Goal: Task Accomplishment & Management: Check status

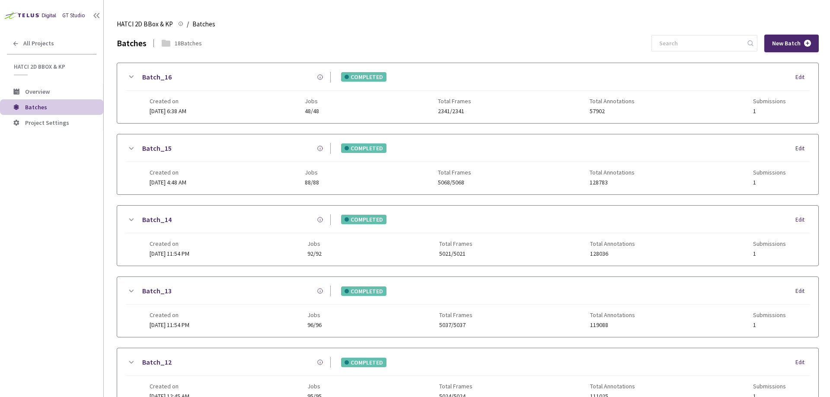
click at [69, 19] on div "GT Studio" at bounding box center [73, 16] width 23 height 8
click at [42, 122] on span "Project Settings" at bounding box center [47, 123] width 44 height 8
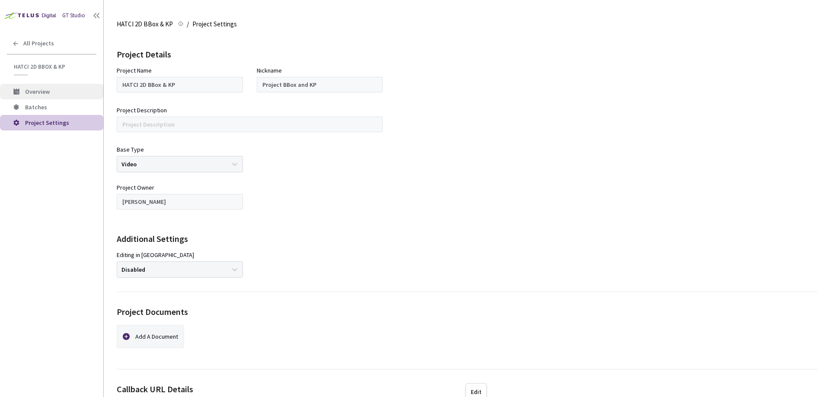
click at [51, 91] on span "Overview" at bounding box center [60, 91] width 71 height 7
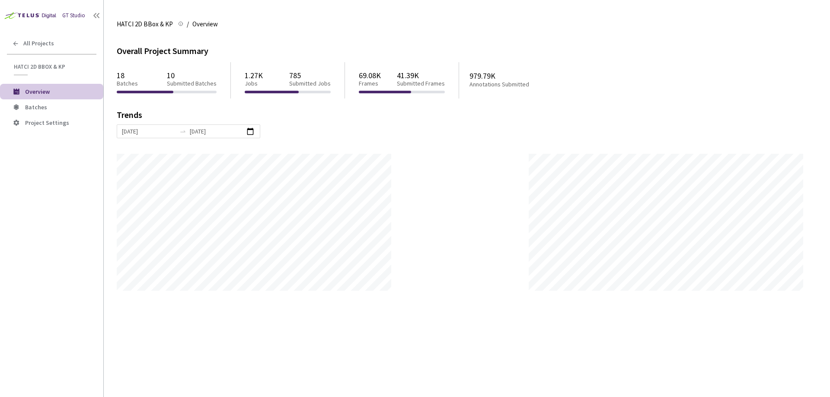
scroll to position [397, 830]
click at [182, 73] on p "10" at bounding box center [192, 75] width 50 height 9
click at [278, 83] on div "1.27K Jobs 785 Submitted Jobs" at bounding box center [288, 78] width 86 height 23
click at [61, 106] on span "Batches" at bounding box center [60, 107] width 71 height 7
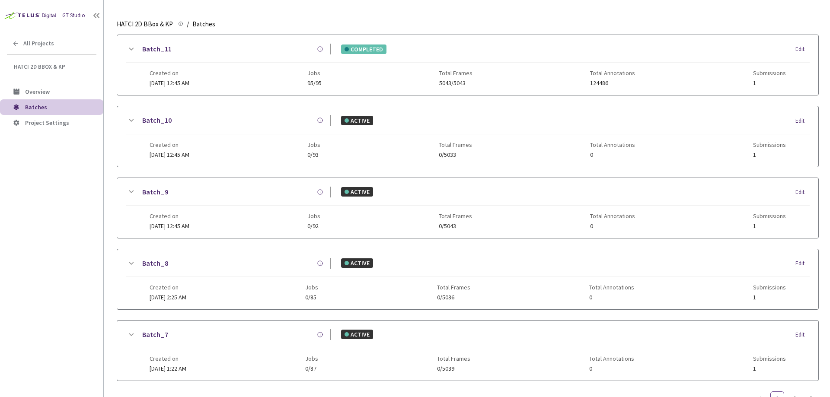
scroll to position [419, 0]
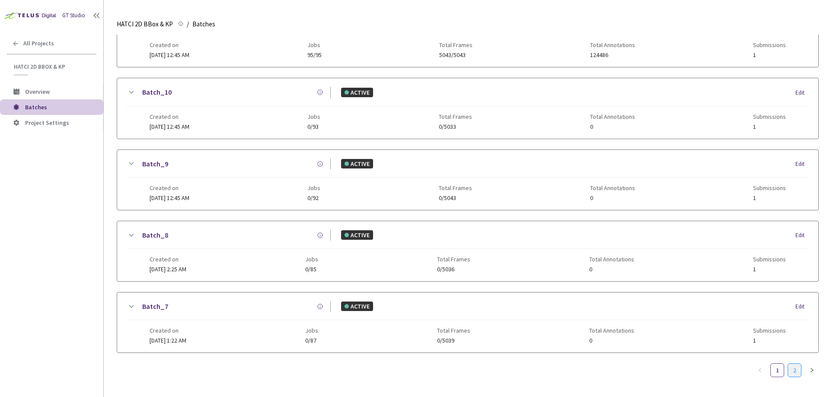
click at [796, 369] on link "2" at bounding box center [794, 370] width 13 height 13
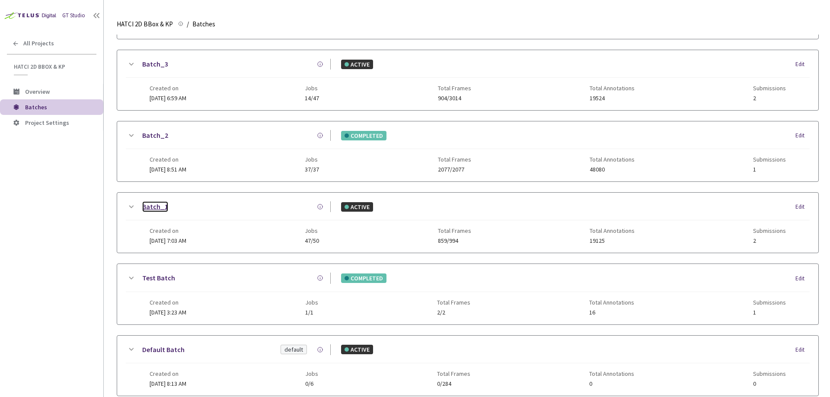
click at [154, 205] on link "Batch_1" at bounding box center [155, 206] width 26 height 11
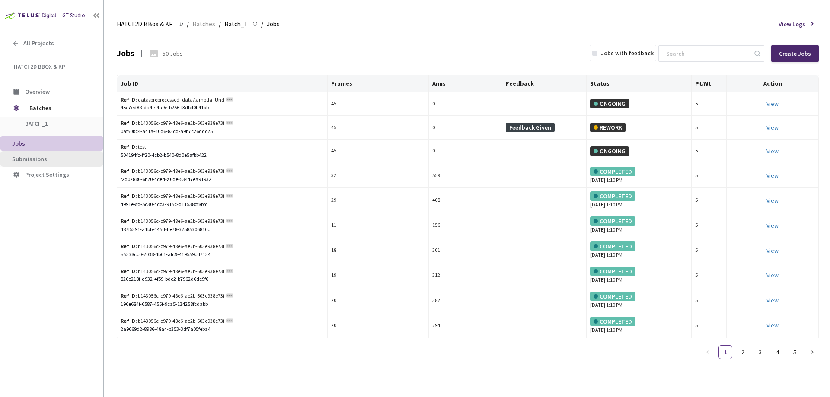
click at [54, 160] on span "Submissions" at bounding box center [54, 159] width 84 height 7
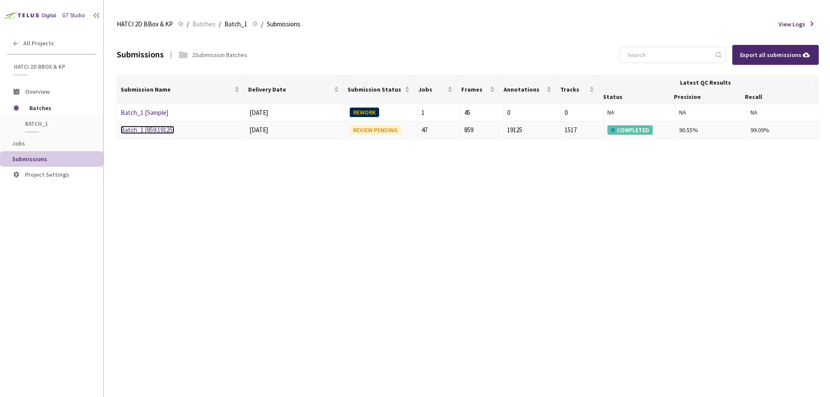
click at [144, 130] on link "Batch_1 [859:19125]" at bounding box center [148, 130] width 54 height 8
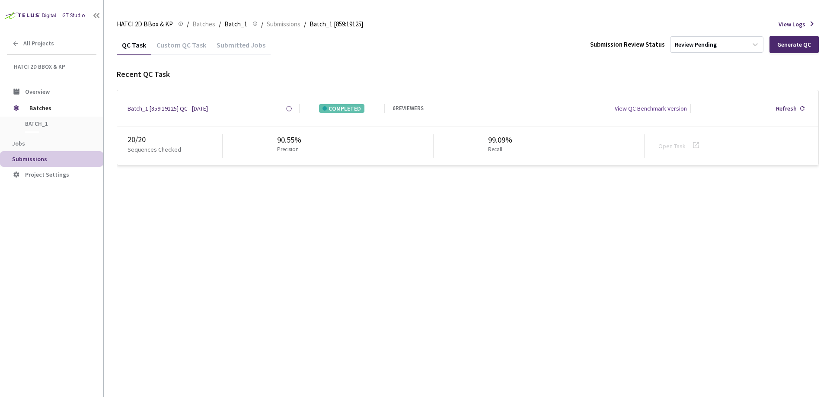
click at [189, 45] on div "Custom QC Task" at bounding box center [181, 48] width 60 height 15
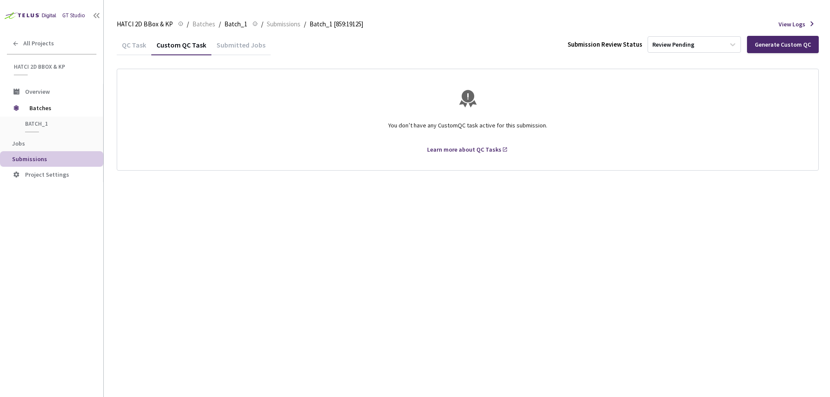
click at [244, 46] on div "Submitted Jobs" at bounding box center [240, 48] width 59 height 15
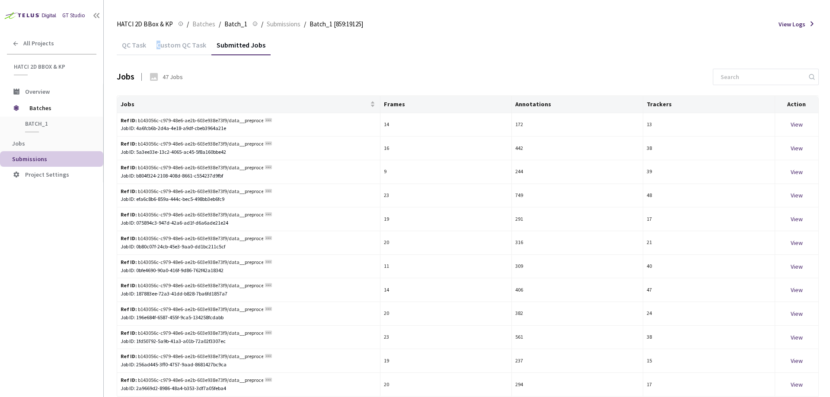
click at [159, 51] on div "Custom QC Task" at bounding box center [181, 48] width 60 height 15
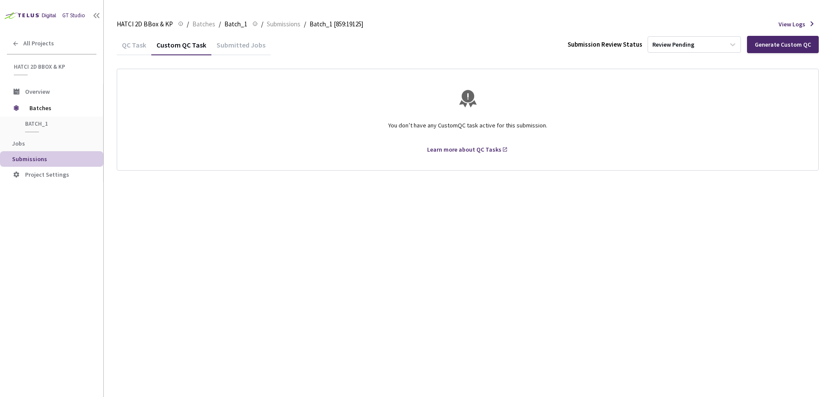
click at [121, 47] on div "QC Task" at bounding box center [134, 48] width 35 height 15
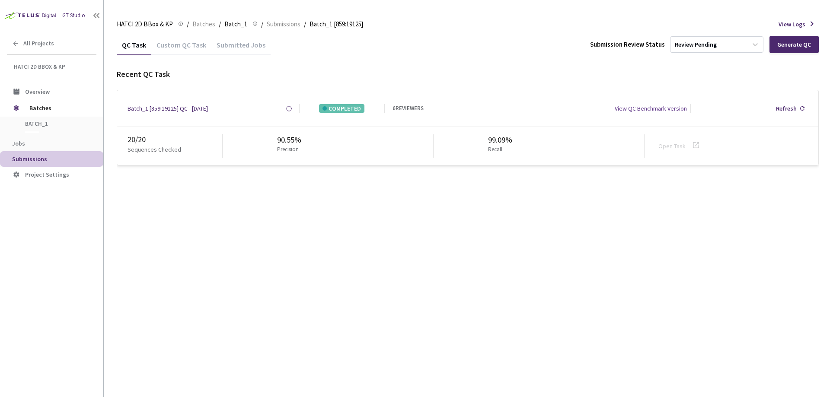
click at [175, 104] on div "Batch_1 [859:19125] QC - 11 Aug, 2025 Created at 11 Aug, 2025 at 3:33 PM EDT Cr…" at bounding box center [467, 108] width 701 height 36
click at [169, 107] on div "Batch_1 [859:19125] QC - [DATE]" at bounding box center [168, 108] width 80 height 9
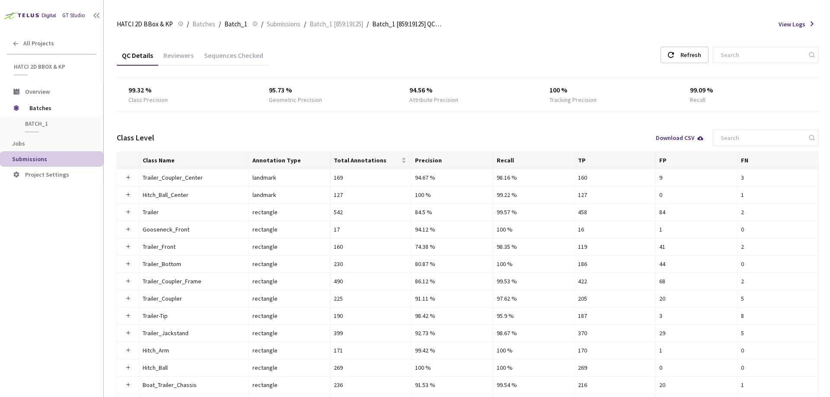
click at [189, 61] on div "Reviewers" at bounding box center [178, 58] width 41 height 15
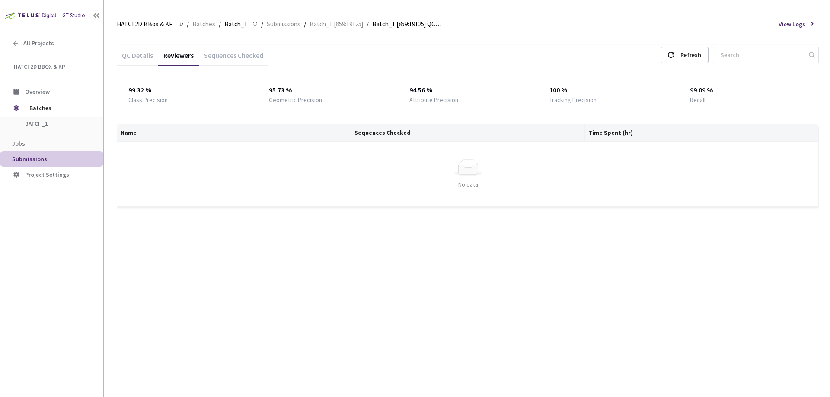
click at [245, 60] on div "Sequences Checked" at bounding box center [234, 58] width 70 height 15
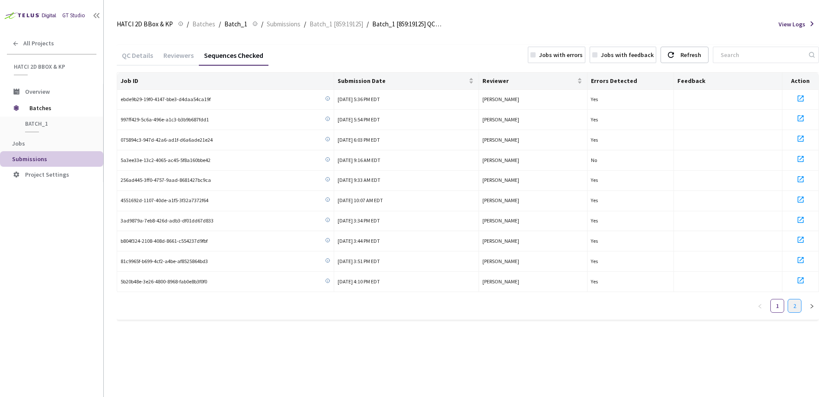
click at [797, 311] on link "2" at bounding box center [794, 306] width 13 height 13
click at [201, 24] on span "Batches" at bounding box center [203, 24] width 23 height 10
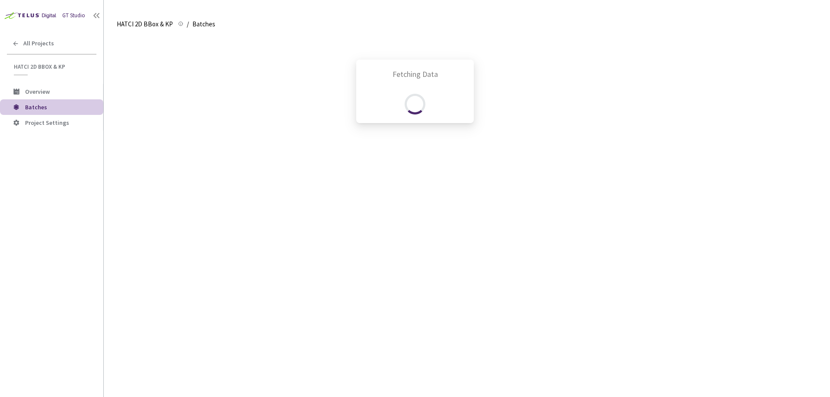
scroll to position [277, 0]
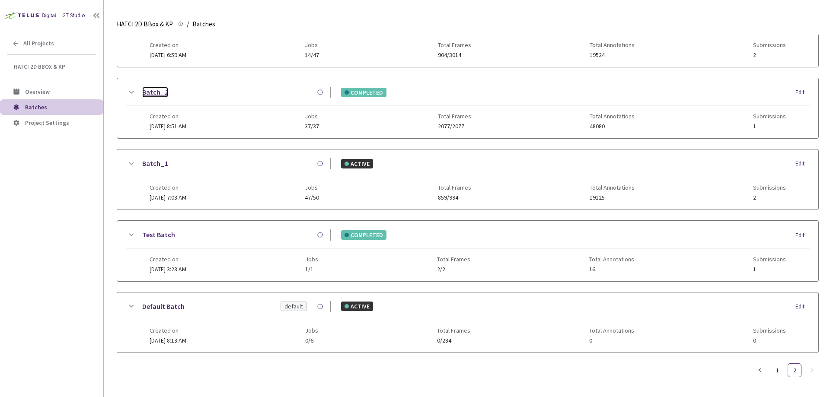
click at [154, 88] on link "Batch_2" at bounding box center [155, 92] width 26 height 11
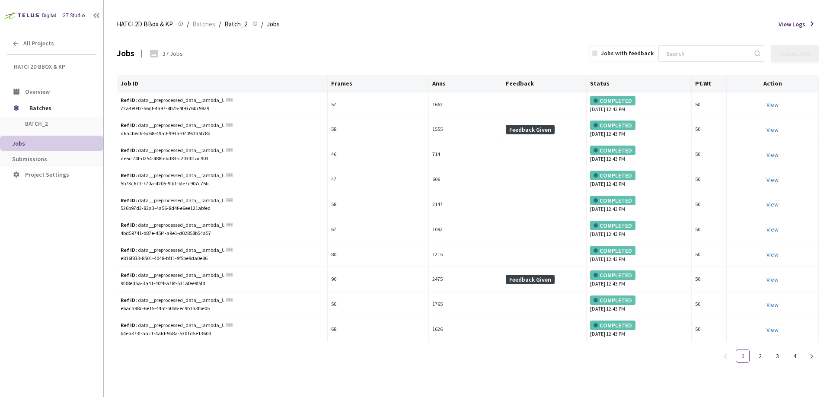
click at [179, 50] on div "37 Jobs" at bounding box center [173, 53] width 20 height 9
click at [44, 160] on span "Submissions" at bounding box center [29, 159] width 35 height 8
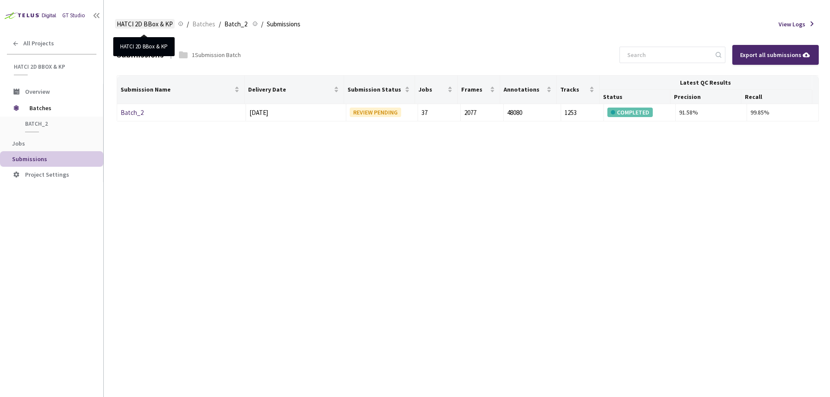
click at [126, 28] on span "HATCI 2D BBox & KP" at bounding box center [145, 24] width 56 height 10
click at [131, 21] on span "HATCI 2D BBox & KP" at bounding box center [145, 24] width 56 height 10
click at [192, 24] on span "Batches" at bounding box center [203, 24] width 23 height 10
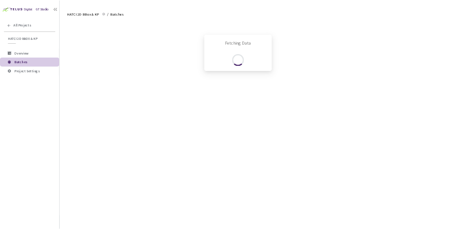
scroll to position [277, 0]
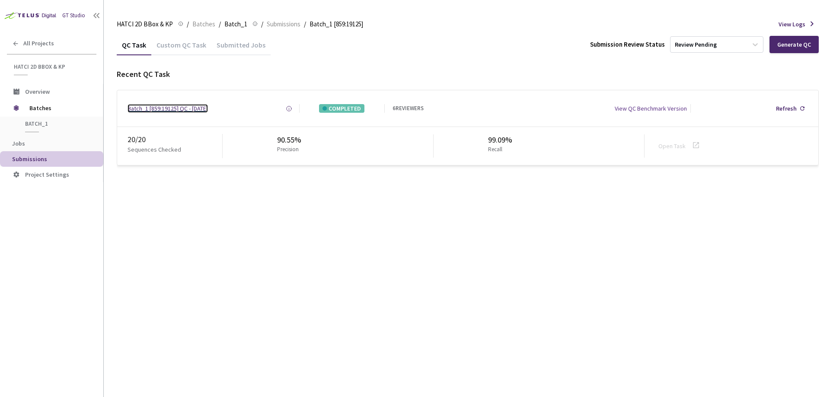
click at [187, 110] on div "Batch_1 [859:19125] QC - [DATE]" at bounding box center [168, 108] width 80 height 9
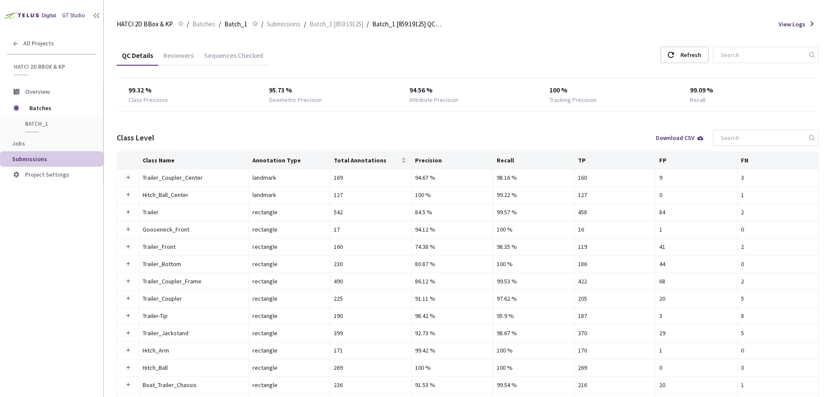
click at [215, 57] on div "Sequences Checked" at bounding box center [234, 58] width 70 height 15
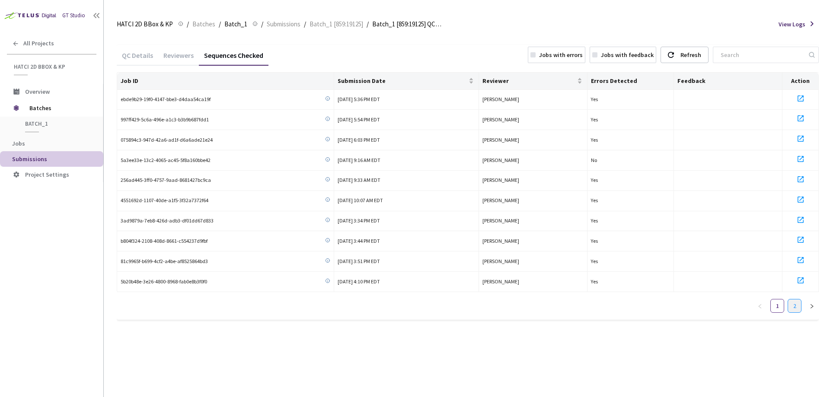
click at [793, 307] on link "2" at bounding box center [794, 306] width 13 height 13
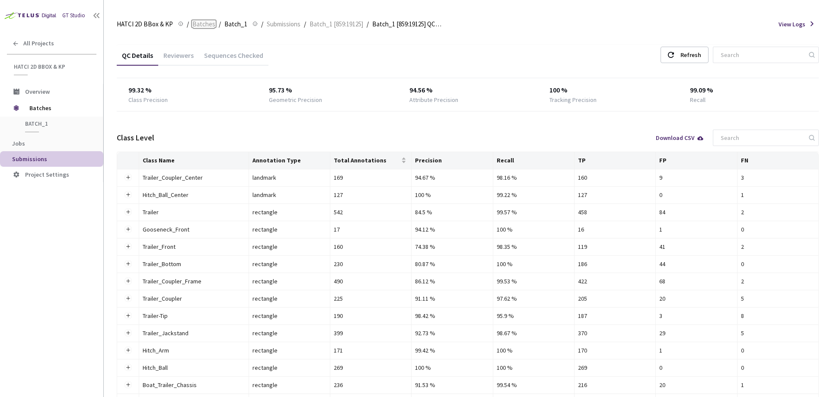
click at [206, 28] on span "Batches" at bounding box center [203, 24] width 23 height 10
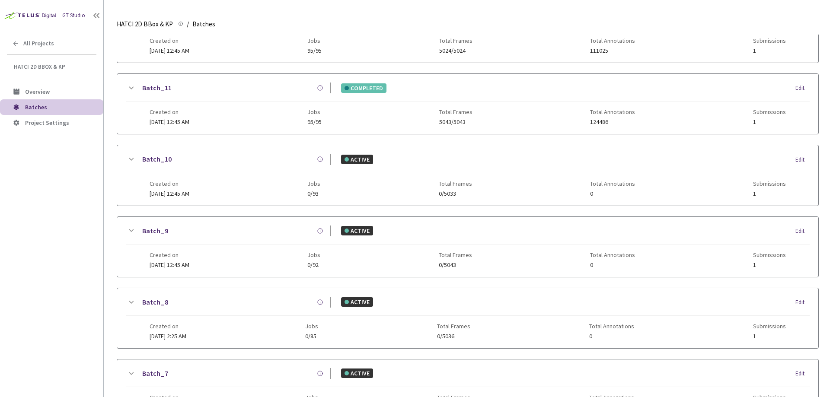
scroll to position [419, 0]
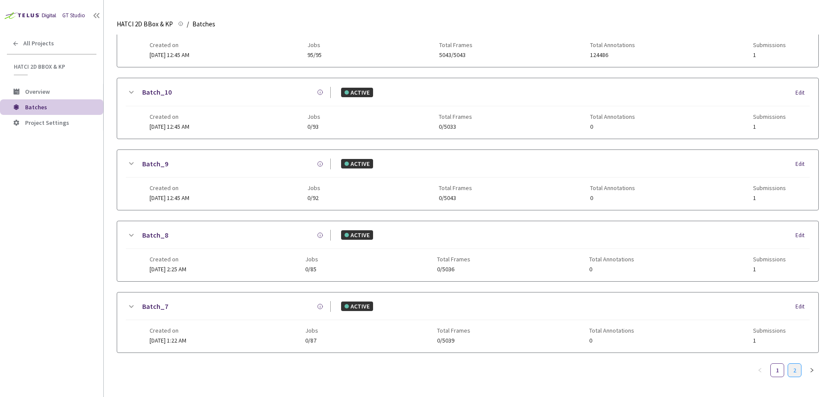
click at [796, 364] on link "2" at bounding box center [794, 370] width 13 height 13
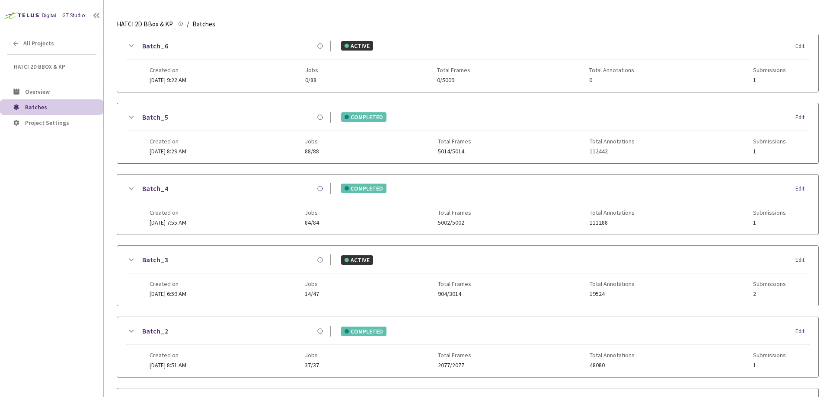
scroll to position [0, 0]
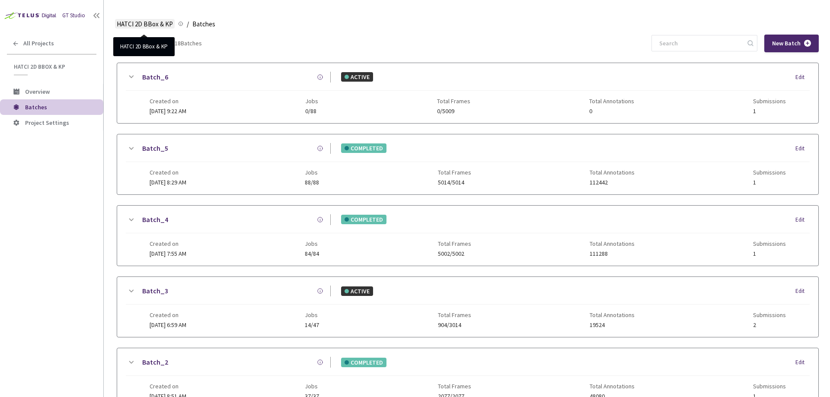
click at [142, 22] on span "HATCI 2D BBox & KP" at bounding box center [145, 24] width 56 height 10
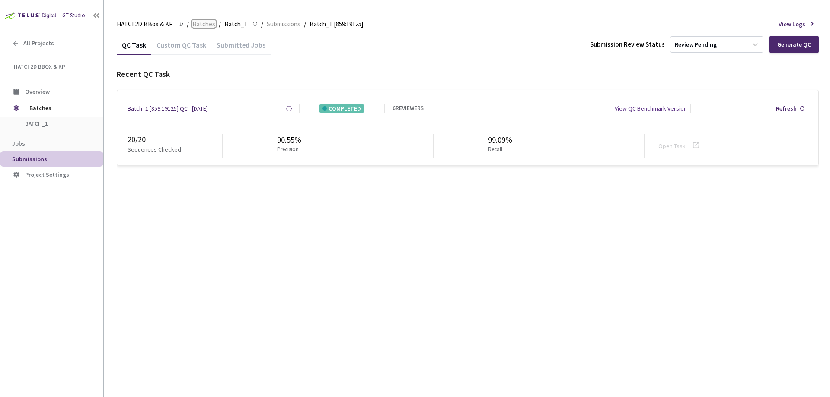
click at [210, 26] on span "Batches" at bounding box center [203, 24] width 23 height 10
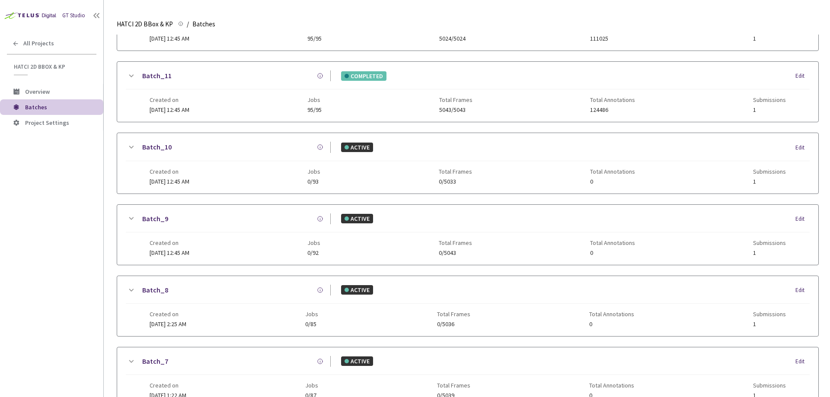
scroll to position [419, 0]
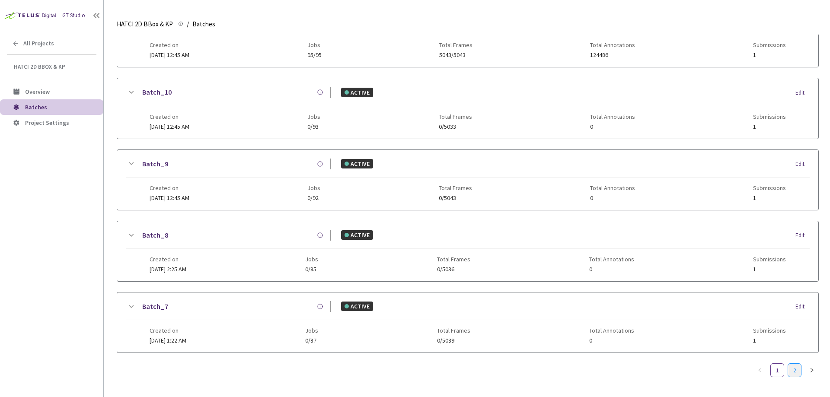
click at [795, 364] on link "2" at bounding box center [794, 370] width 13 height 13
click at [146, 88] on link "Batch_2" at bounding box center [155, 92] width 26 height 11
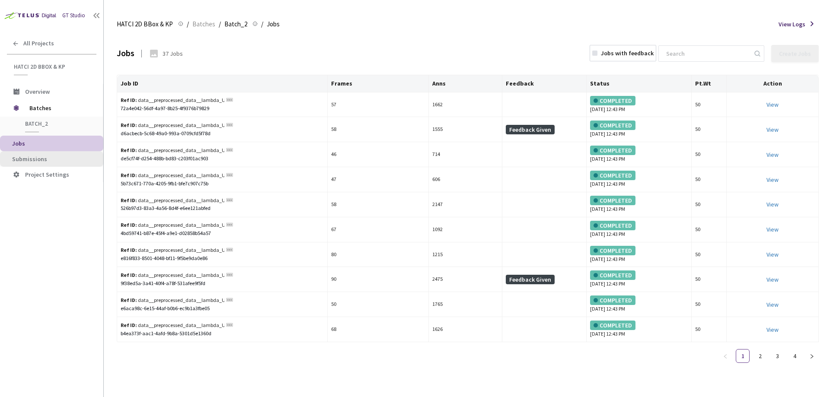
click at [37, 160] on span "Submissions" at bounding box center [29, 159] width 35 height 8
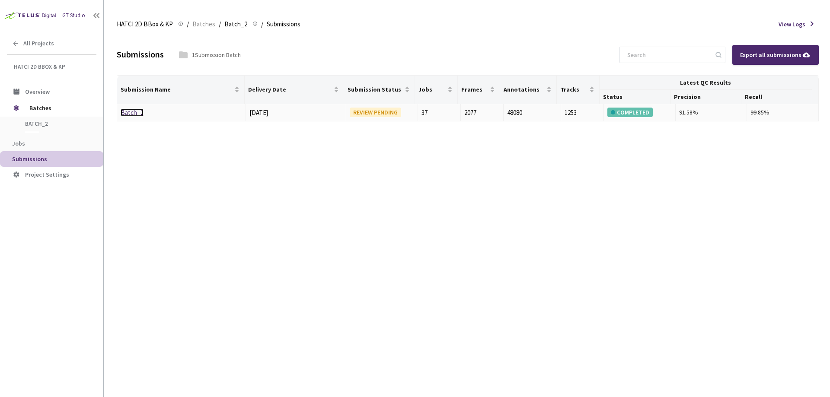
click at [131, 111] on link "Batch_2" at bounding box center [132, 113] width 23 height 8
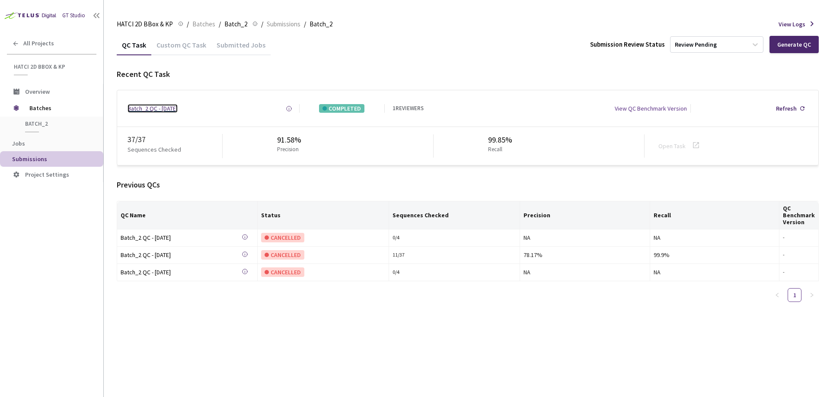
click at [175, 108] on div "Batch_2 QC - 30 Jun, 2025" at bounding box center [153, 108] width 50 height 9
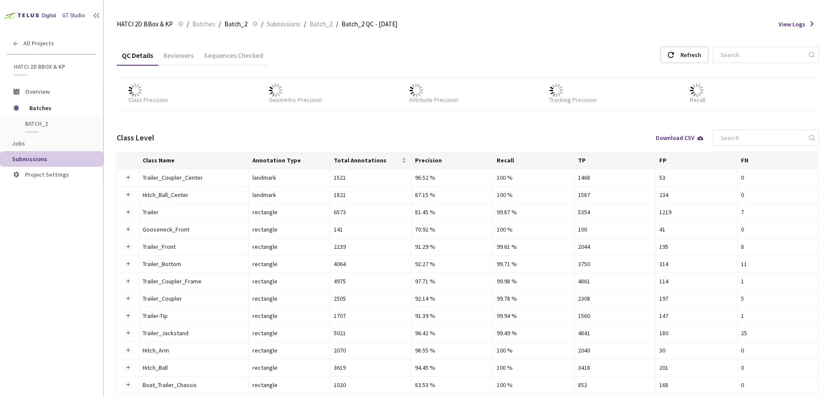
click at [183, 60] on div "Reviewers" at bounding box center [178, 58] width 41 height 15
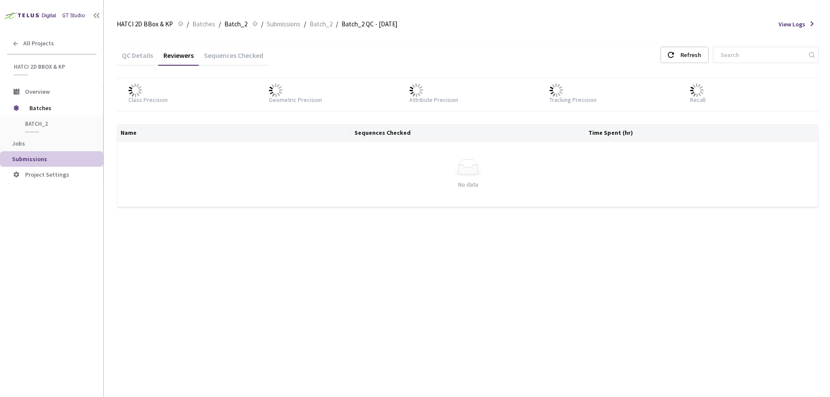
click at [262, 67] on div "QC Details Reviewers Sequences Checked Refresh" at bounding box center [468, 56] width 702 height 22
click at [263, 53] on div "Sequences Checked" at bounding box center [234, 58] width 70 height 15
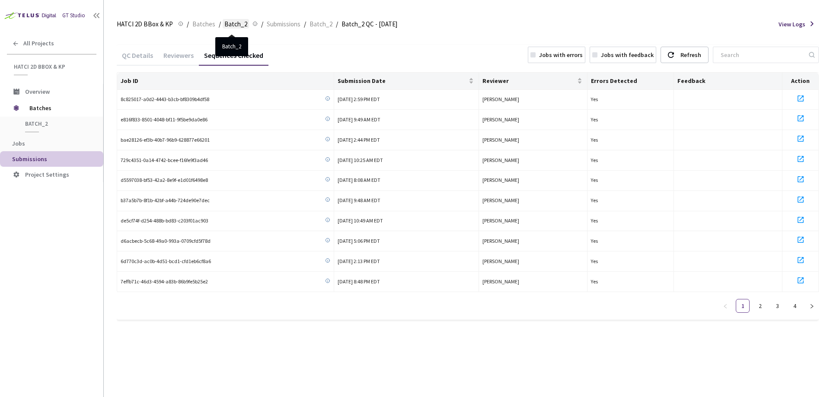
click at [224, 21] on span "Batch_2" at bounding box center [235, 24] width 23 height 10
click at [204, 23] on span "Batches" at bounding box center [203, 24] width 23 height 10
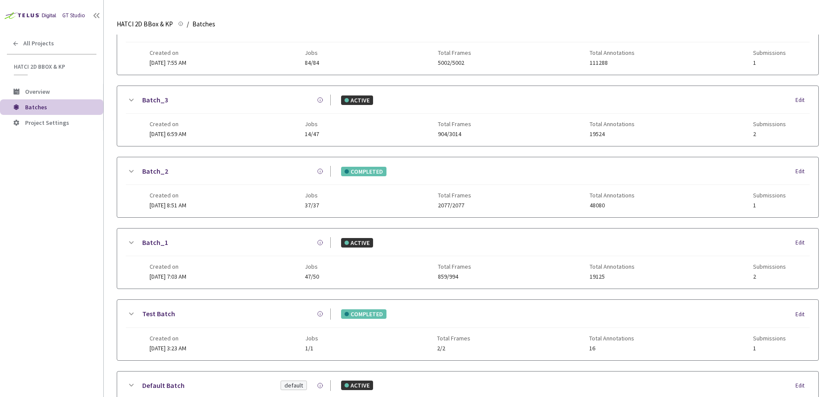
scroll to position [190, 0]
click at [153, 170] on link "Batch_2" at bounding box center [155, 172] width 26 height 11
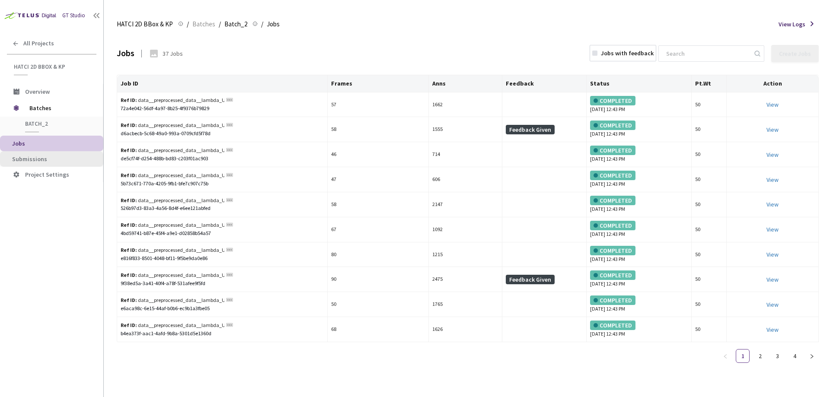
click at [53, 163] on span "Submissions" at bounding box center [54, 159] width 84 height 7
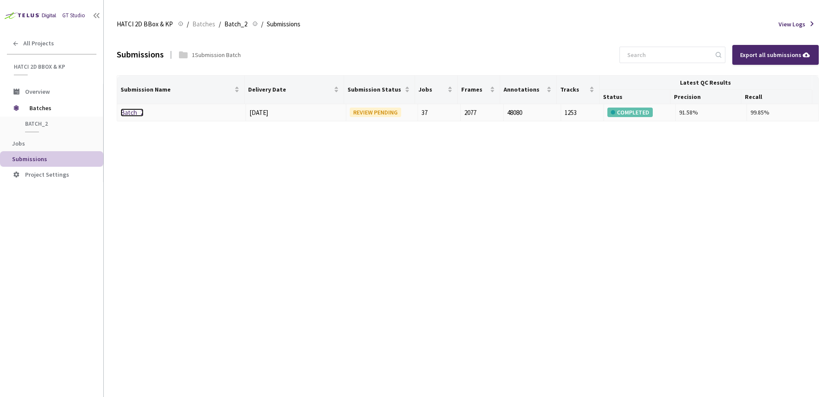
click at [126, 109] on link "Batch_2" at bounding box center [132, 113] width 23 height 8
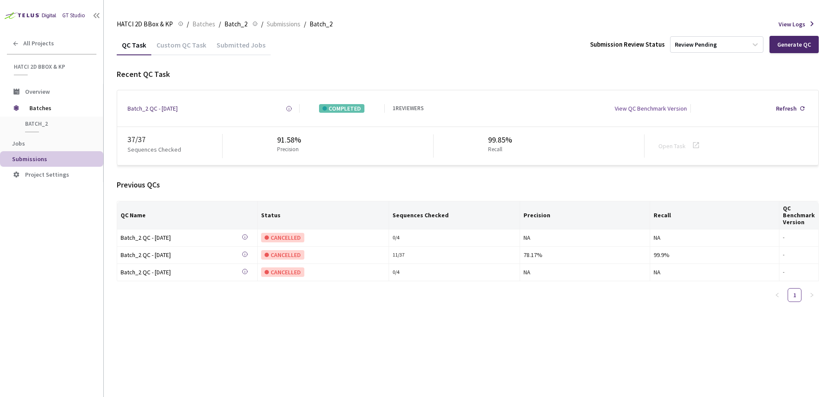
click at [314, 323] on div "QC Task Custom QC Task Submitted Jobs Submission Review Status Review Pending G…" at bounding box center [468, 216] width 702 height 363
